Goal: Navigation & Orientation: Understand site structure

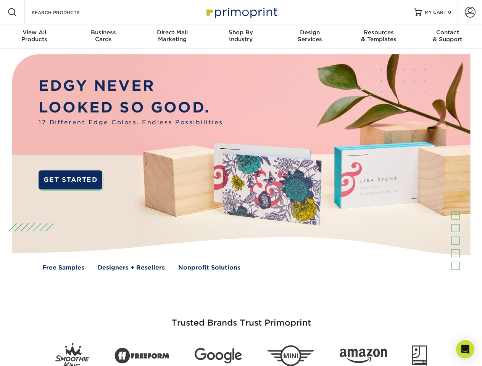
click at [241, 183] on img at bounding box center [240, 168] width 477 height 239
click at [12, 12] on span at bounding box center [12, 12] width 9 height 9
click at [470, 12] on span at bounding box center [470, 12] width 11 height 11
click at [34, 37] on div "View All Products" at bounding box center [34, 36] width 69 height 14
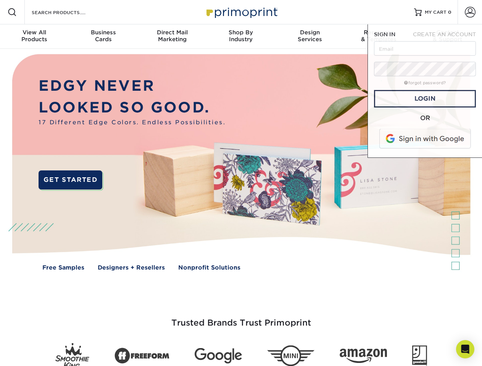
click at [103, 37] on div "Business Cards" at bounding box center [103, 36] width 69 height 14
click at [172, 37] on div "Direct Mail Marketing" at bounding box center [172, 36] width 69 height 14
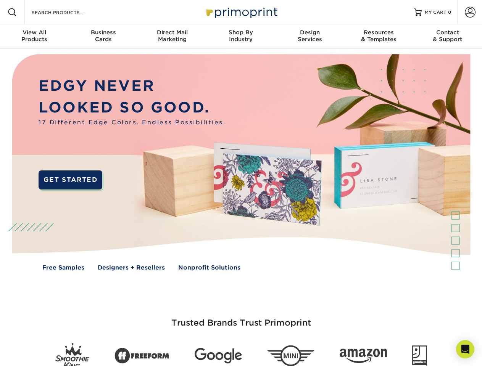
click at [241, 37] on div "Shop By Industry" at bounding box center [240, 36] width 69 height 14
click at [310, 37] on div "Design Services" at bounding box center [310, 36] width 69 height 14
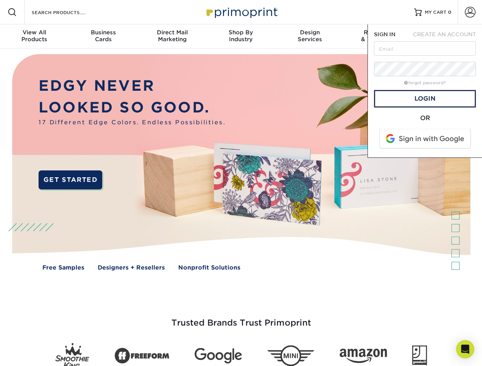
click at [379, 37] on span "SIGN IN" at bounding box center [384, 34] width 21 height 6
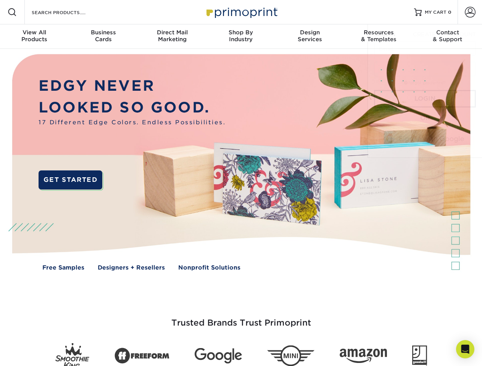
click at [448, 37] on span "CREATE AN ACCOUNT" at bounding box center [444, 34] width 63 height 6
